Goal: Task Accomplishment & Management: Manage account settings

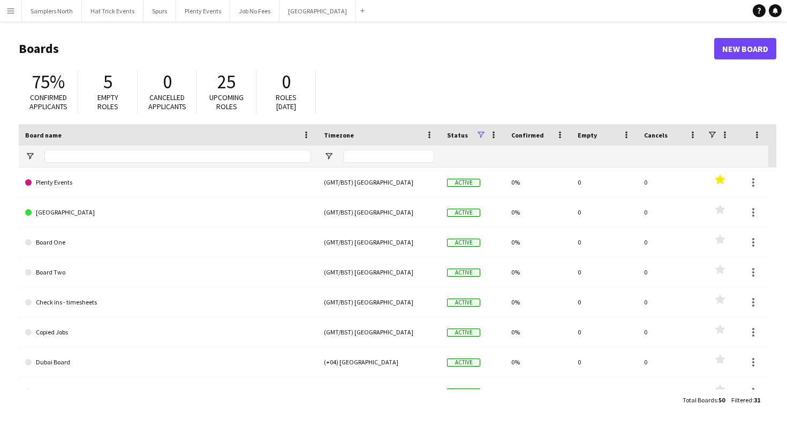
click at [10, 9] on app-icon "Menu" at bounding box center [10, 10] width 9 height 9
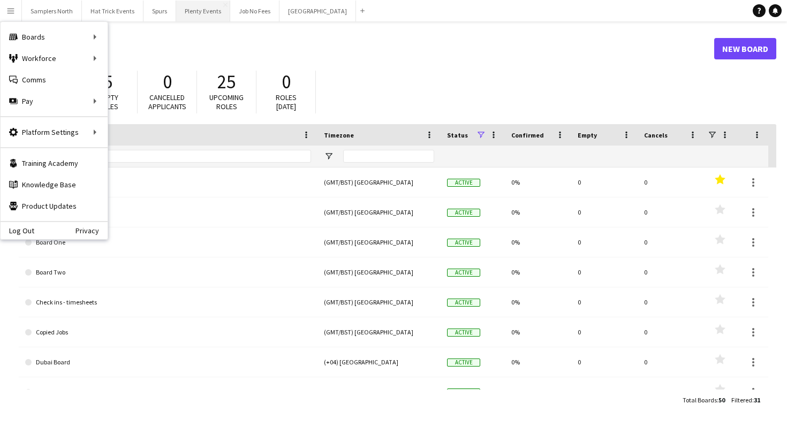
click at [190, 12] on button "Plenty Events Close" at bounding box center [203, 11] width 54 height 21
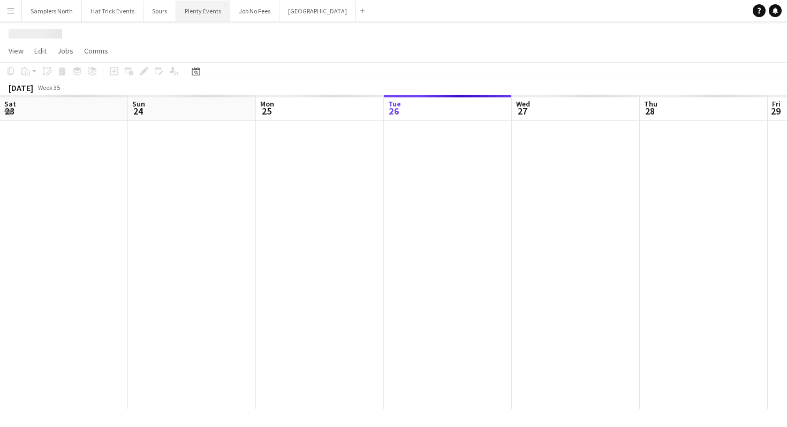
scroll to position [0, 256]
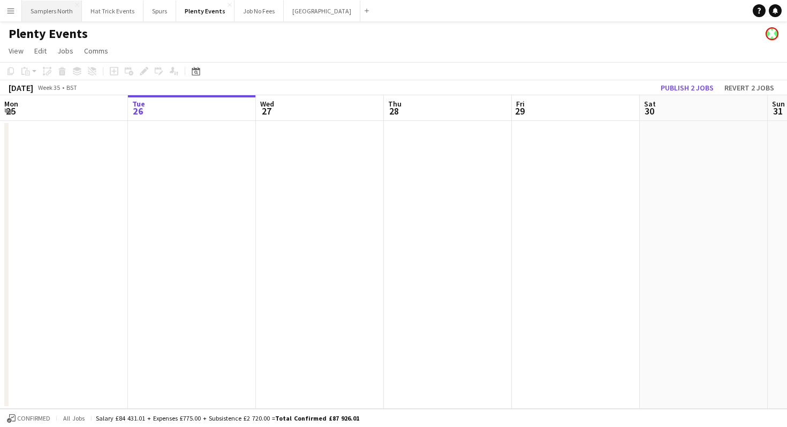
click at [56, 9] on button "Samplers North Close" at bounding box center [52, 11] width 60 height 21
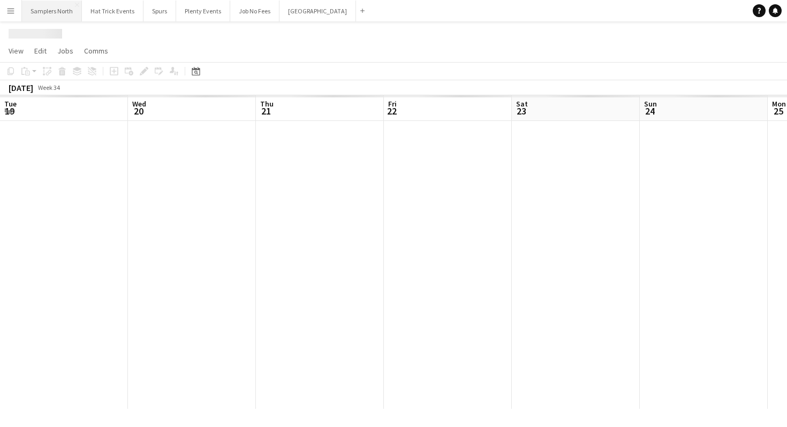
scroll to position [0, 355]
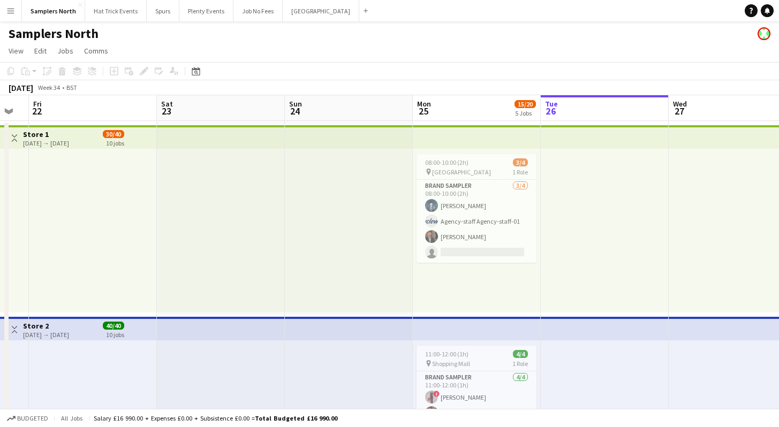
click at [16, 139] on app-icon "Toggle View" at bounding box center [14, 137] width 7 height 7
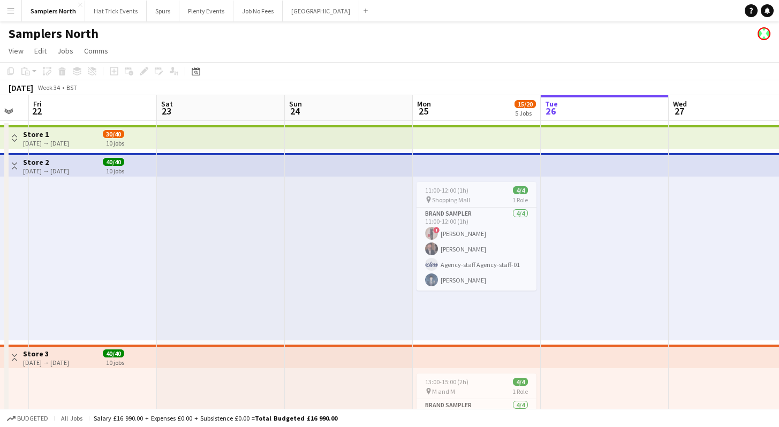
click at [11, 166] on app-icon "Toggle View" at bounding box center [14, 165] width 7 height 7
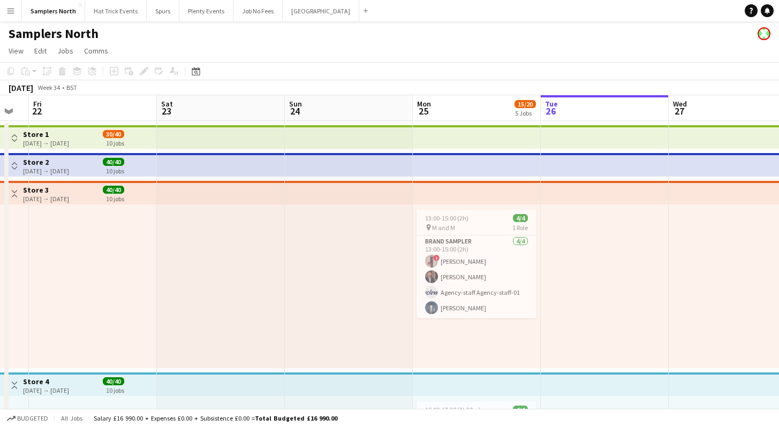
click at [16, 192] on app-icon "Toggle View" at bounding box center [14, 193] width 7 height 7
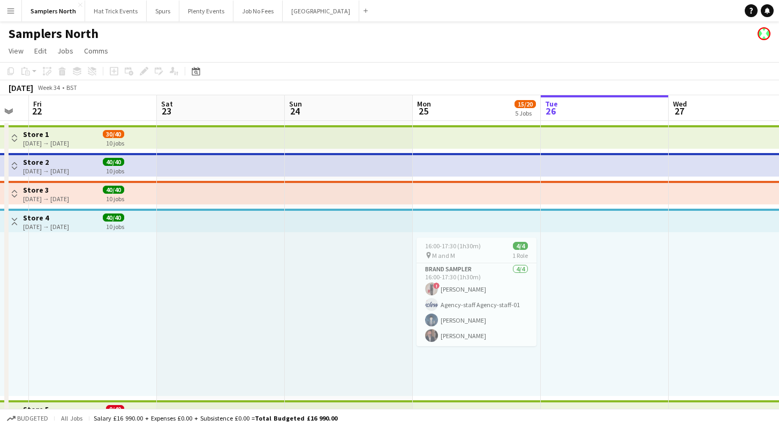
click at [14, 219] on app-icon "Toggle View" at bounding box center [14, 221] width 7 height 7
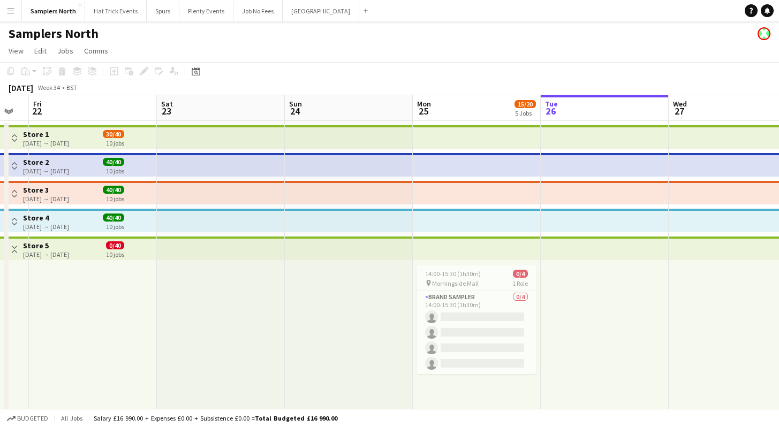
click at [14, 250] on app-icon "Toggle View" at bounding box center [14, 249] width 7 height 7
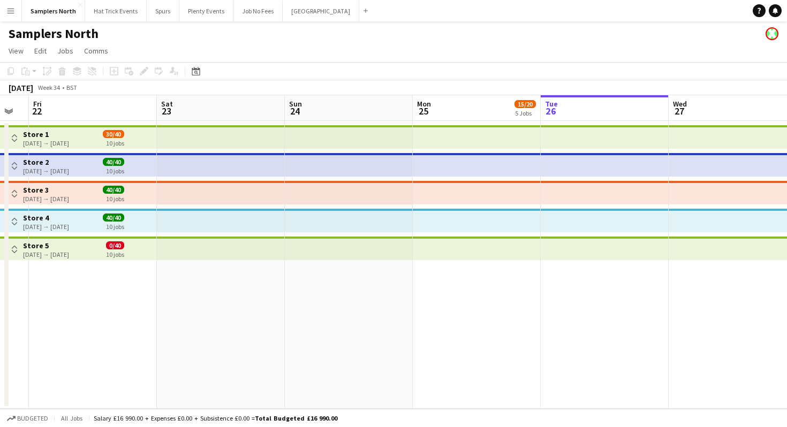
click at [211, 323] on app-date-cell at bounding box center [221, 265] width 128 height 288
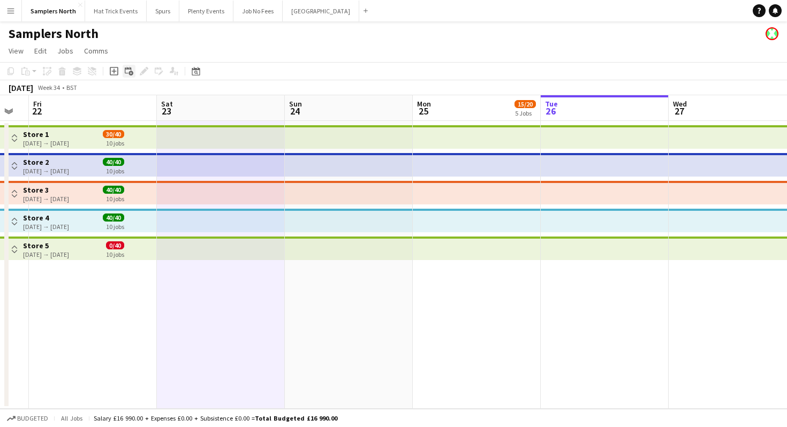
click at [129, 70] on icon "Add linked Job" at bounding box center [129, 71] width 9 height 9
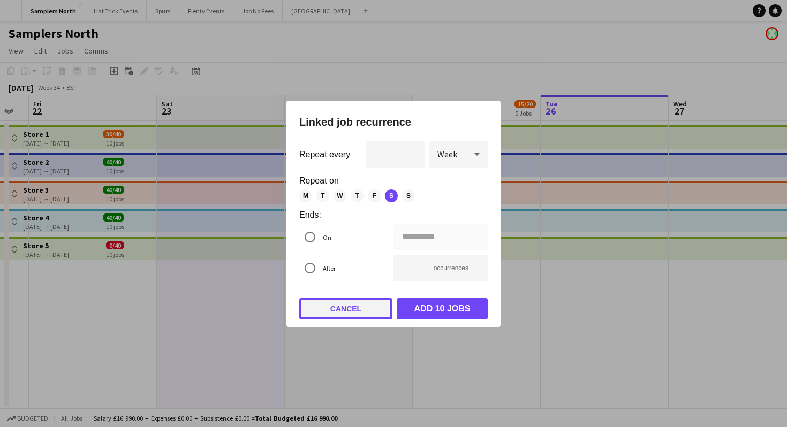
click at [353, 312] on button "Cancel" at bounding box center [345, 308] width 93 height 21
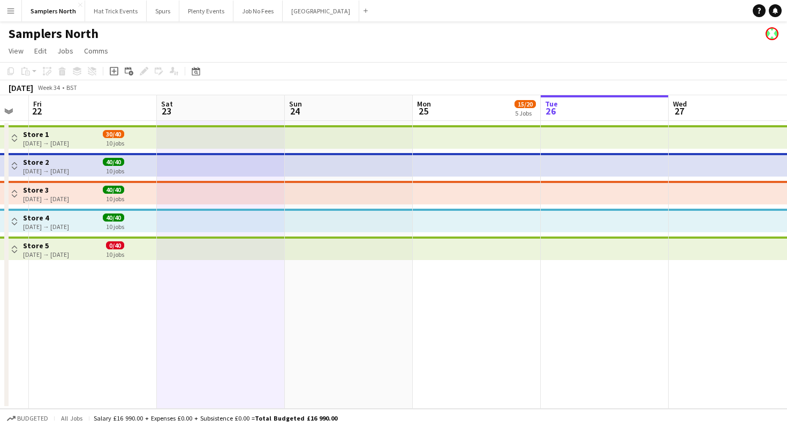
click at [12, 11] on app-icon "Menu" at bounding box center [10, 10] width 9 height 9
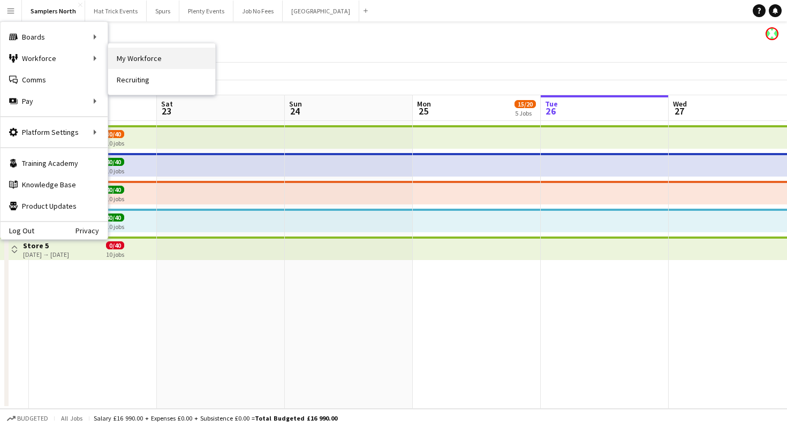
click at [145, 61] on link "My Workforce" at bounding box center [161, 58] width 107 height 21
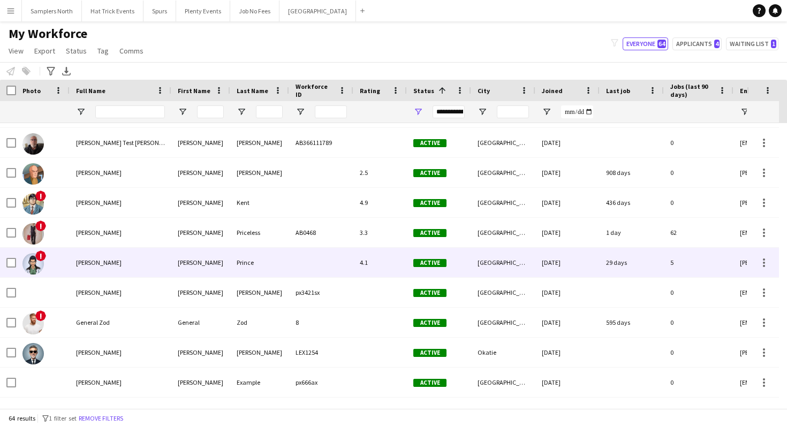
scroll to position [355, 0]
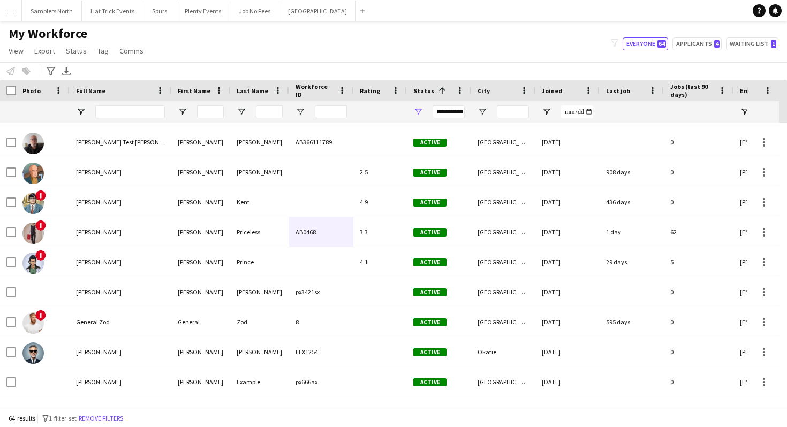
drag, startPoint x: 333, startPoint y: 264, endPoint x: 338, endPoint y: 232, distance: 31.9
click at [338, 232] on div "AB0468" at bounding box center [321, 231] width 64 height 29
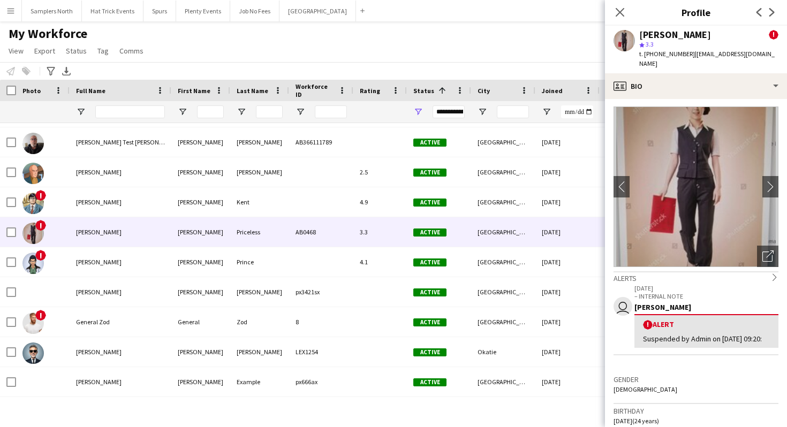
scroll to position [0, 0]
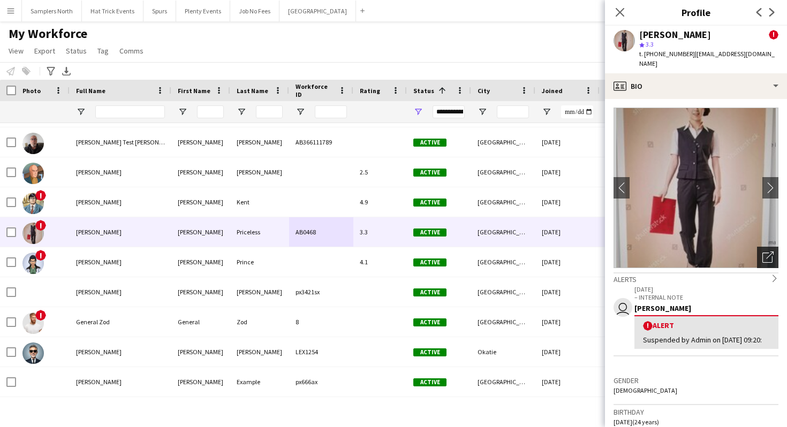
click at [762, 251] on icon "Open photos pop-in" at bounding box center [767, 256] width 11 height 11
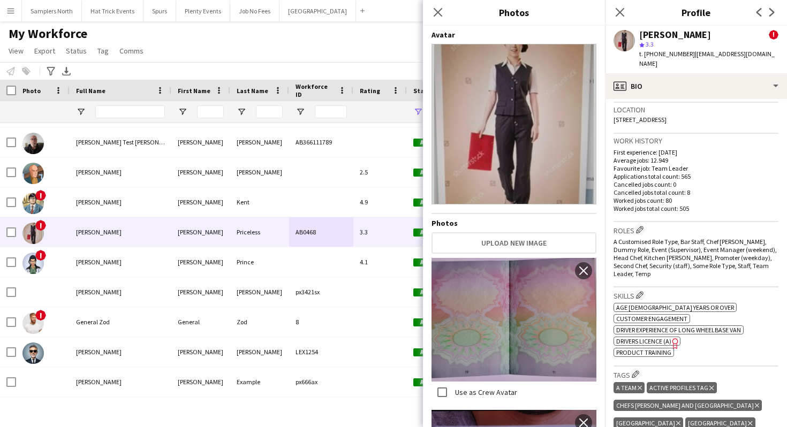
scroll to position [407, 0]
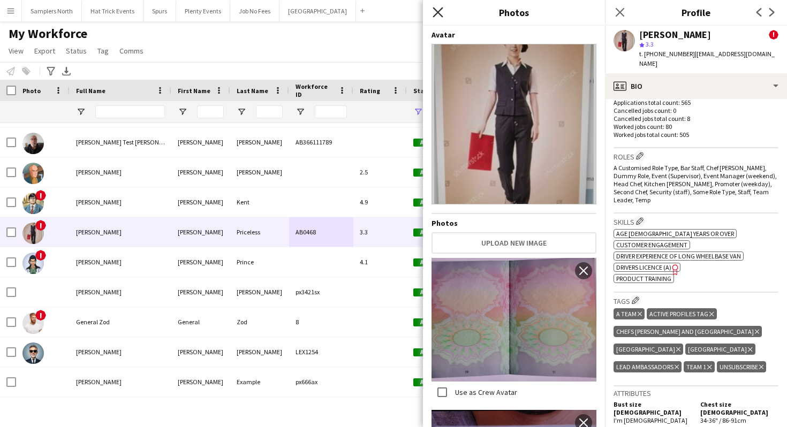
click at [438, 14] on icon "Close pop-in" at bounding box center [437, 12] width 10 height 10
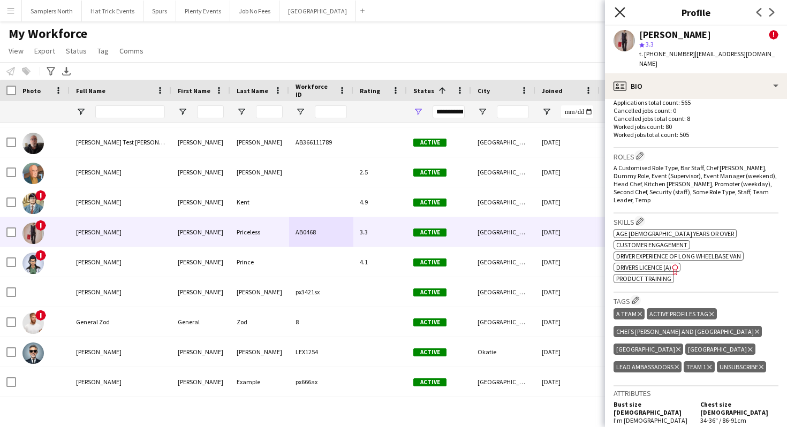
click at [615, 15] on icon "Close pop-in" at bounding box center [619, 12] width 10 height 10
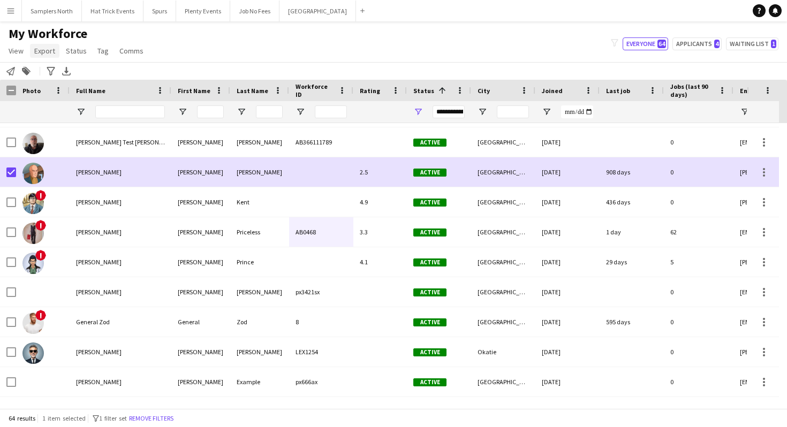
click at [47, 54] on span "Export" at bounding box center [44, 51] width 21 height 10
click at [81, 105] on span "Export as XLSX" at bounding box center [62, 106] width 47 height 10
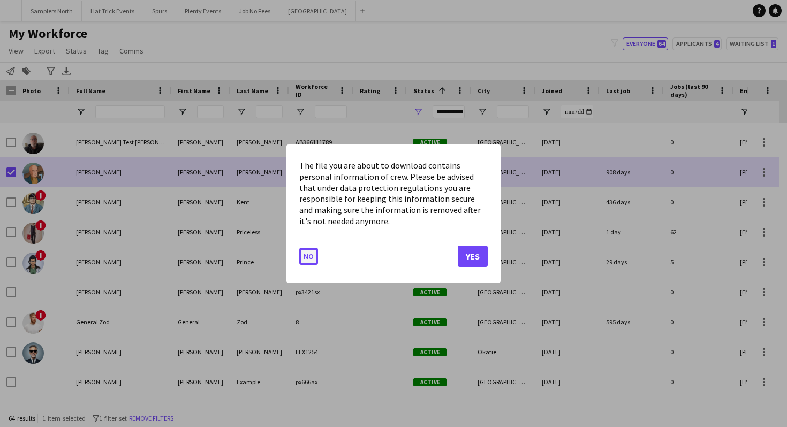
click at [309, 257] on button "No" at bounding box center [308, 255] width 19 height 17
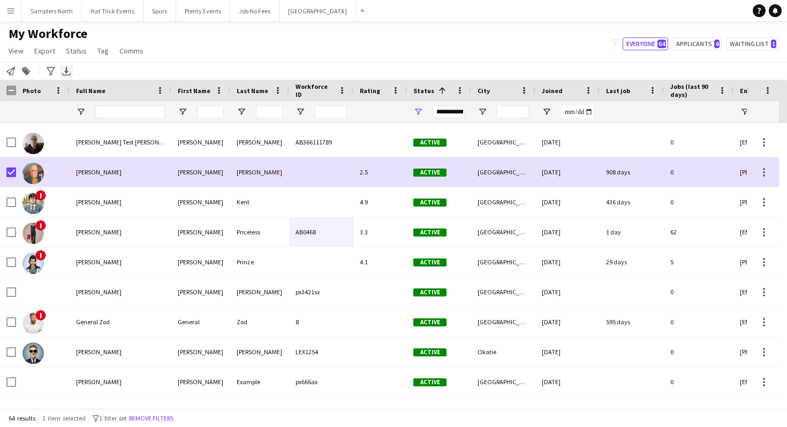
click at [68, 73] on icon "Export XLSX" at bounding box center [66, 71] width 9 height 9
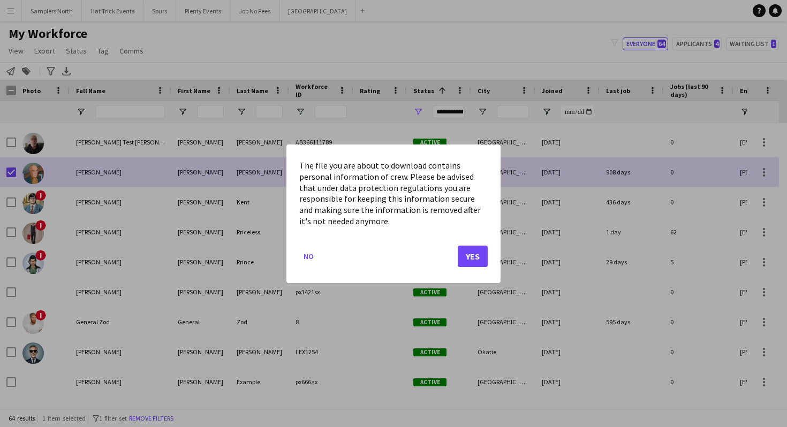
click at [13, 174] on div at bounding box center [393, 213] width 787 height 427
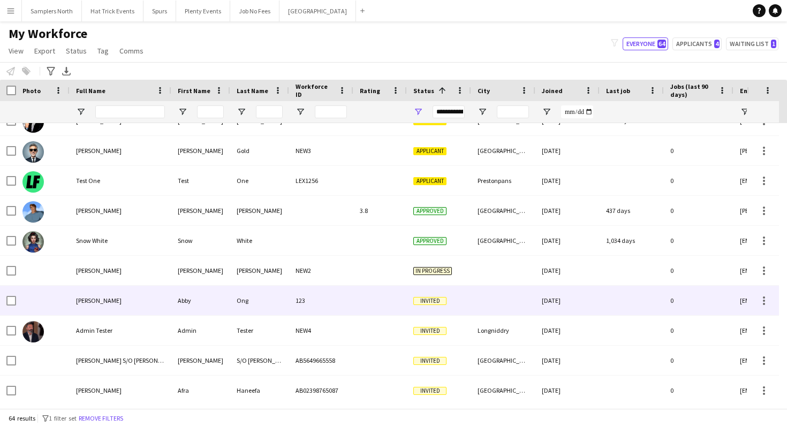
scroll to position [827, 0]
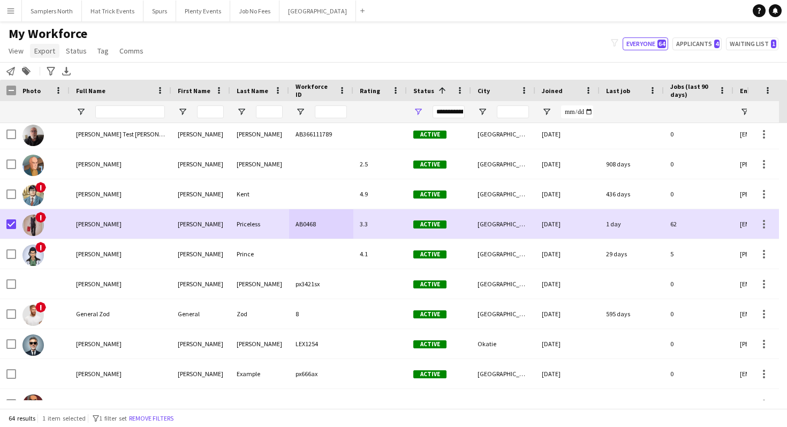
click at [45, 53] on span "Export" at bounding box center [44, 51] width 21 height 10
click at [72, 105] on span "Export as XLSX" at bounding box center [62, 106] width 47 height 10
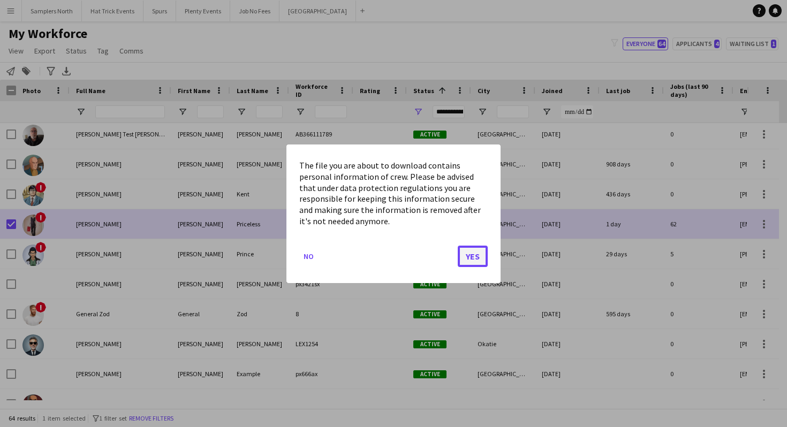
click at [473, 260] on button "Yes" at bounding box center [473, 255] width 30 height 21
